Goal: Check status: Check status

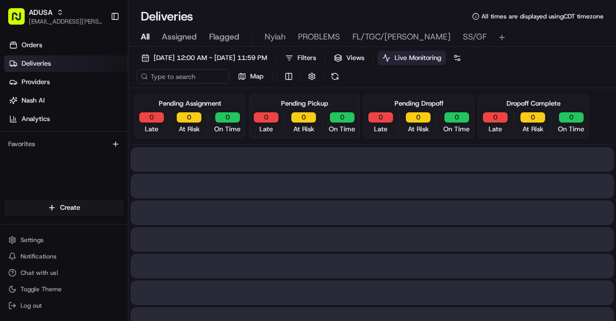
click at [144, 35] on span "All" at bounding box center [145, 37] width 9 height 12
click at [176, 79] on input at bounding box center [198, 76] width 123 height 14
paste input "aio8238"
type input "aio8238"
drag, startPoint x: 191, startPoint y: 81, endPoint x: 136, endPoint y: 74, distance: 55.8
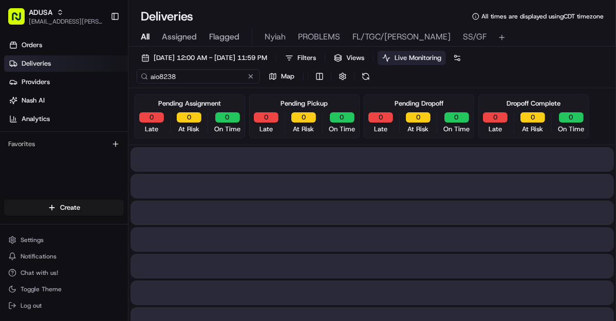
click at [137, 74] on input "aio8238" at bounding box center [198, 76] width 123 height 14
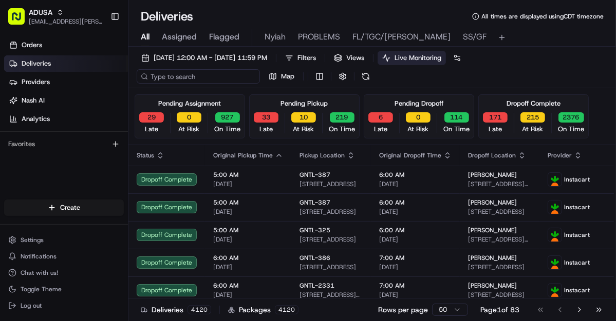
click at [170, 80] on input at bounding box center [198, 76] width 123 height 14
paste input "m634564976"
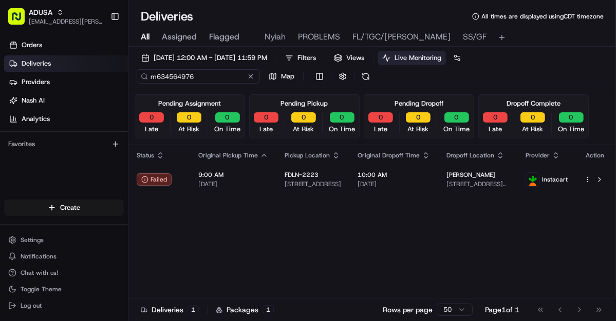
type input "m634564976"
click at [250, 74] on div "m634564976 Map" at bounding box center [239, 76] width 205 height 14
click at [219, 78] on button at bounding box center [220, 76] width 10 height 10
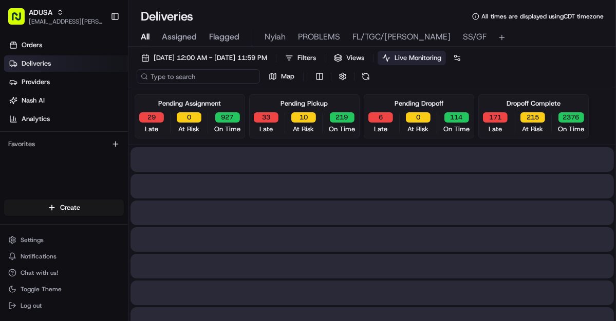
click at [190, 78] on input at bounding box center [198, 76] width 123 height 14
paste input "m703843328"
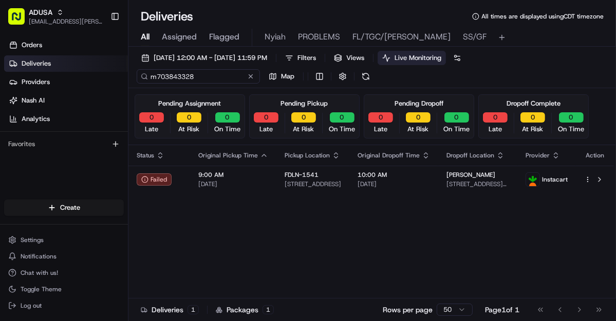
type input "m703843328"
